Goal: Task Accomplishment & Management: Manage account settings

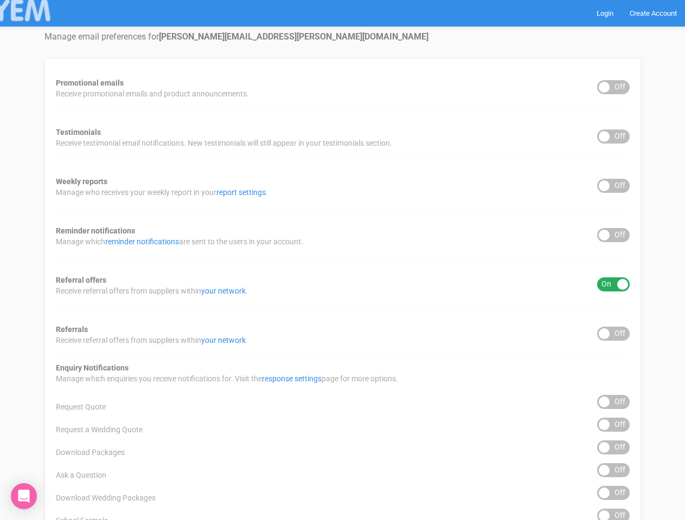
click at [342, 260] on div "Promotional emails ON OFF Receive promotional emails and product announcements.…" at bounding box center [342, 437] width 596 height 758
click at [613, 87] on div "ON OFF" at bounding box center [613, 87] width 33 height 14
click at [613, 137] on div "ON OFF" at bounding box center [613, 137] width 33 height 14
click at [613, 186] on div "ON OFF" at bounding box center [613, 186] width 33 height 14
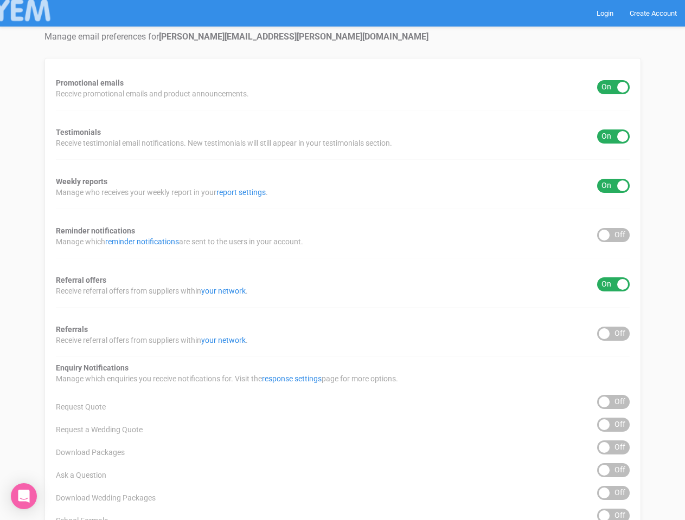
click at [613, 235] on div "ON OFF" at bounding box center [613, 235] width 33 height 14
click at [613, 285] on div "ON OFF" at bounding box center [613, 285] width 33 height 14
click at [613, 334] on div "ON OFF" at bounding box center [613, 334] width 33 height 14
click at [613, 402] on div "ON OFF" at bounding box center [613, 402] width 33 height 14
click at [613, 425] on div "ON OFF" at bounding box center [613, 425] width 33 height 14
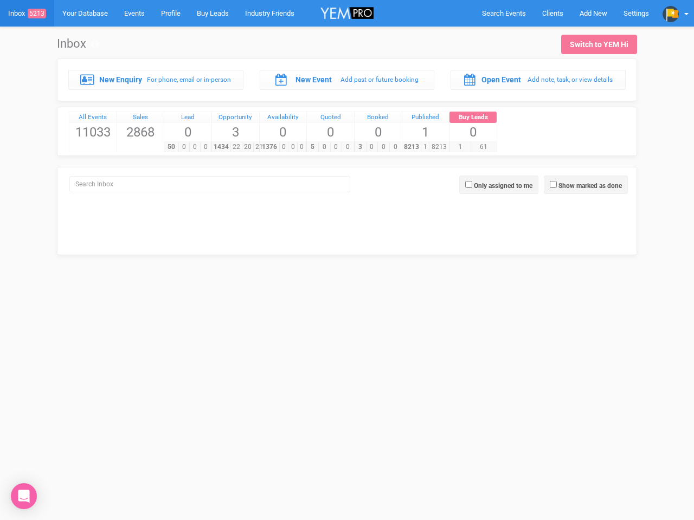
click at [347, 141] on div "5 0 0 0" at bounding box center [329, 146] width 47 height 11
click at [504, 13] on span "Search Events" at bounding box center [504, 13] width 44 height 8
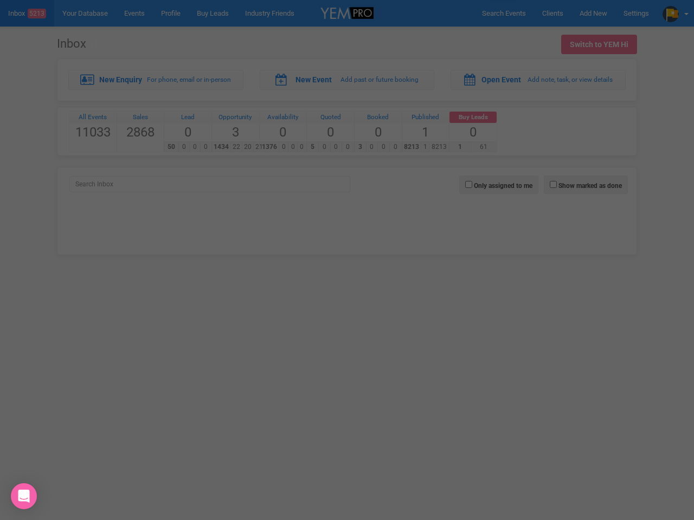
click at [593, 13] on div at bounding box center [347, 260] width 694 height 520
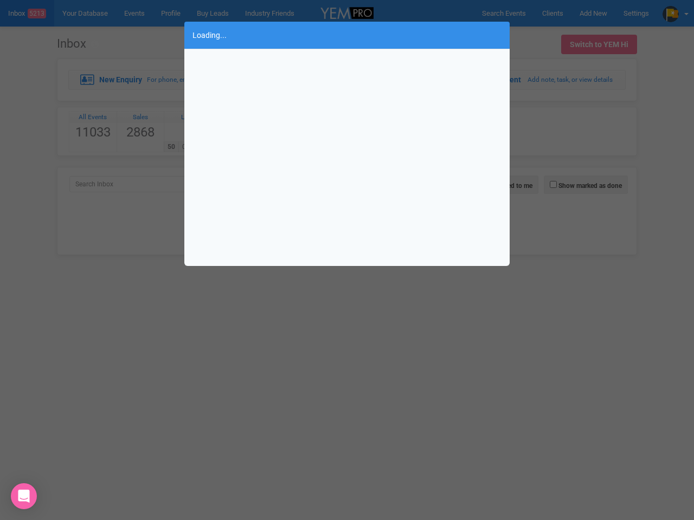
click at [675, 13] on div "Loading..." at bounding box center [347, 260] width 694 height 520
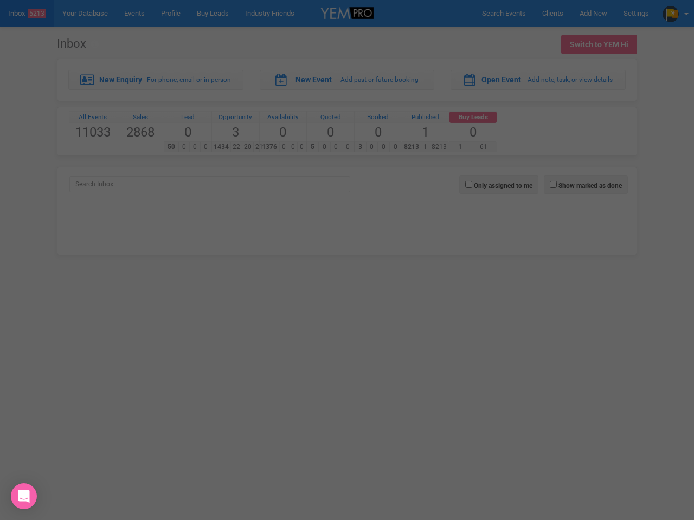
click at [24, 497] on icon "Open Intercom Messenger" at bounding box center [23, 496] width 11 height 13
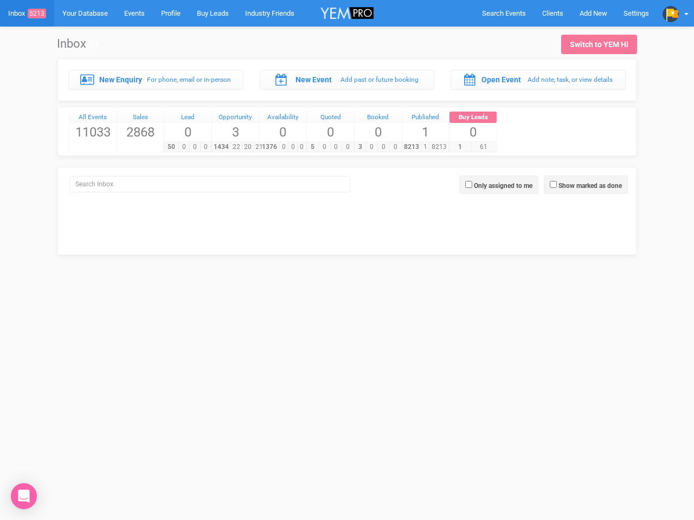
click at [347, 141] on div "5 0 0 0" at bounding box center [329, 146] width 47 height 11
click at [504, 13] on span "Search Events" at bounding box center [504, 13] width 44 height 8
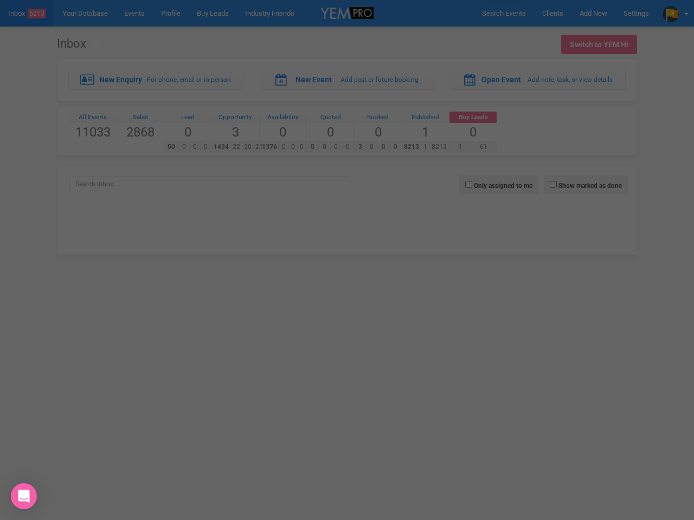
click at [0, 0] on div "Loading..." at bounding box center [0, 0] width 0 height 0
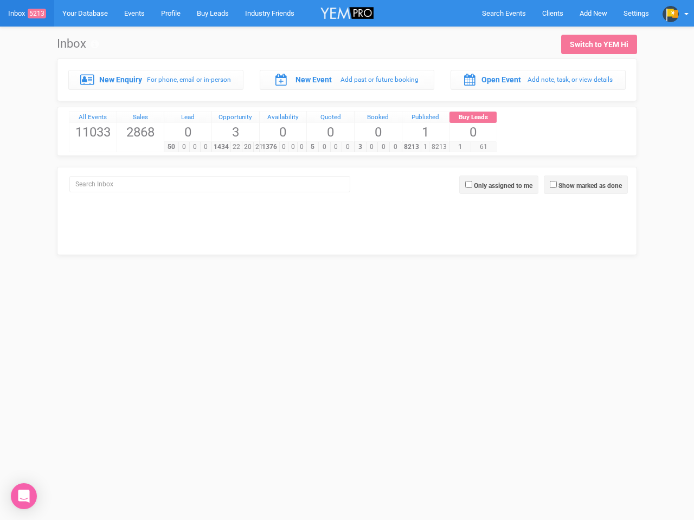
click at [675, 13] on div at bounding box center [347, 260] width 694 height 520
click at [585, 185] on label "Show marked as done" at bounding box center [589, 186] width 63 height 10
click at [557, 185] on input "Show marked as done" at bounding box center [553, 184] width 7 height 7
checkbox input "true"
click at [499, 185] on label "Only assigned to me" at bounding box center [503, 186] width 59 height 10
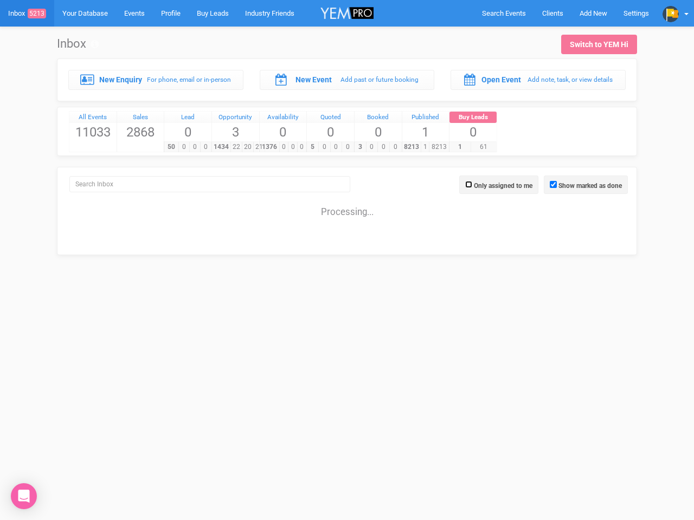
click at [472, 185] on input "Only assigned to me" at bounding box center [468, 184] width 7 height 7
checkbox input "true"
click at [24, 497] on icon "Open Intercom Messenger" at bounding box center [23, 496] width 11 height 13
click at [347, 141] on div "5 0 0 0" at bounding box center [329, 146] width 47 height 11
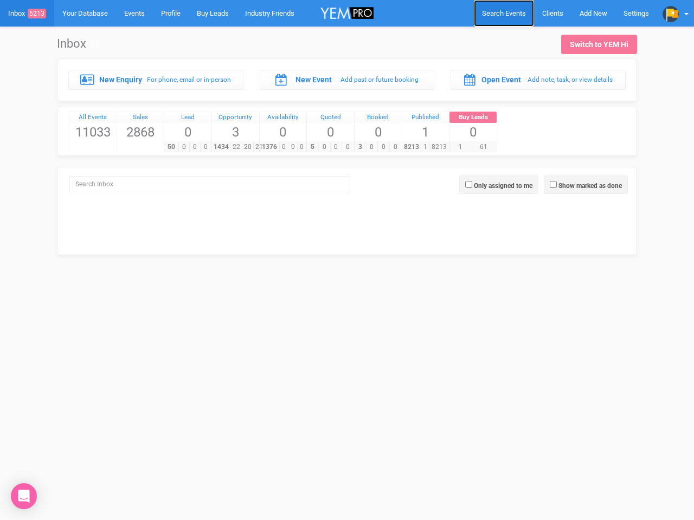
click at [504, 13] on span "Search Events" at bounding box center [504, 13] width 44 height 8
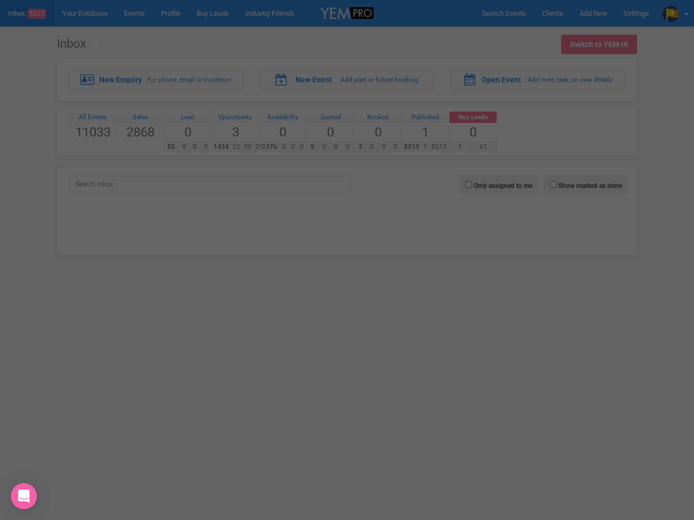
click at [0, 0] on div "Loading..." at bounding box center [0, 0] width 0 height 0
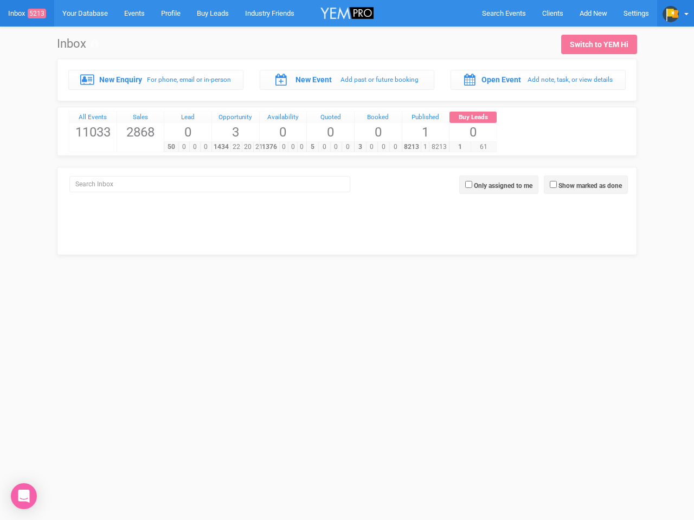
click at [675, 13] on img at bounding box center [670, 14] width 16 height 16
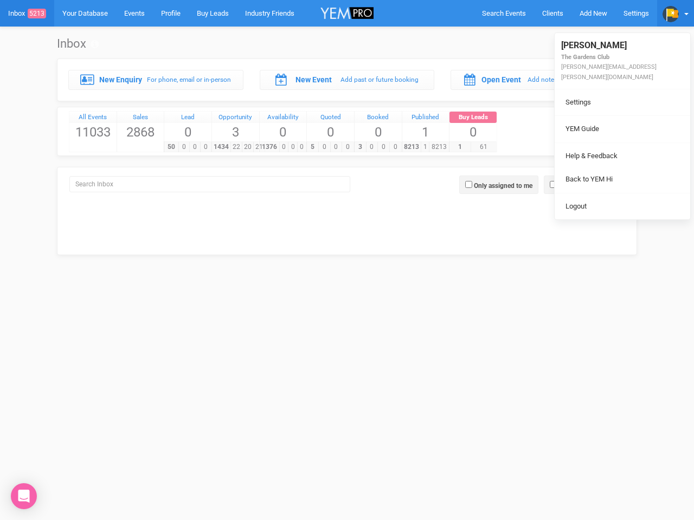
click at [585, 185] on ul "[PERSON_NAME] The Gardens Club [PERSON_NAME][EMAIL_ADDRESS][PERSON_NAME][DOMAIN…" at bounding box center [623, 126] width 136 height 186
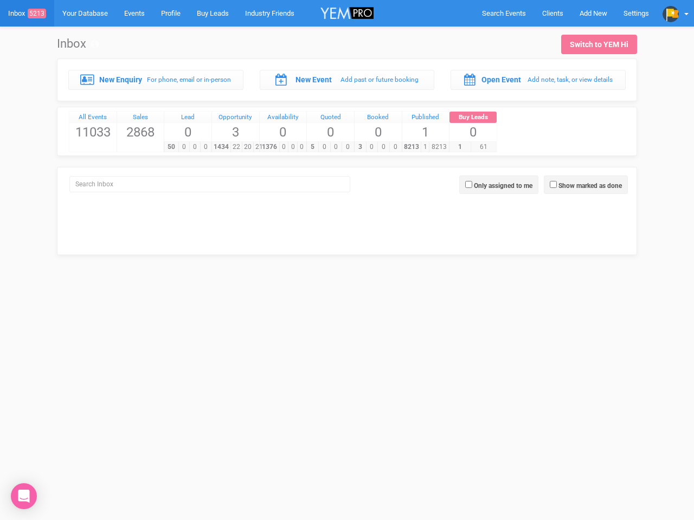
click at [499, 185] on label "Only assigned to me" at bounding box center [503, 186] width 59 height 10
click at [472, 185] on input "Only assigned to me" at bounding box center [468, 184] width 7 height 7
checkbox input "true"
click at [24, 497] on icon "Open Intercom Messenger" at bounding box center [23, 496] width 11 height 13
